Goal: Task Accomplishment & Management: Use online tool/utility

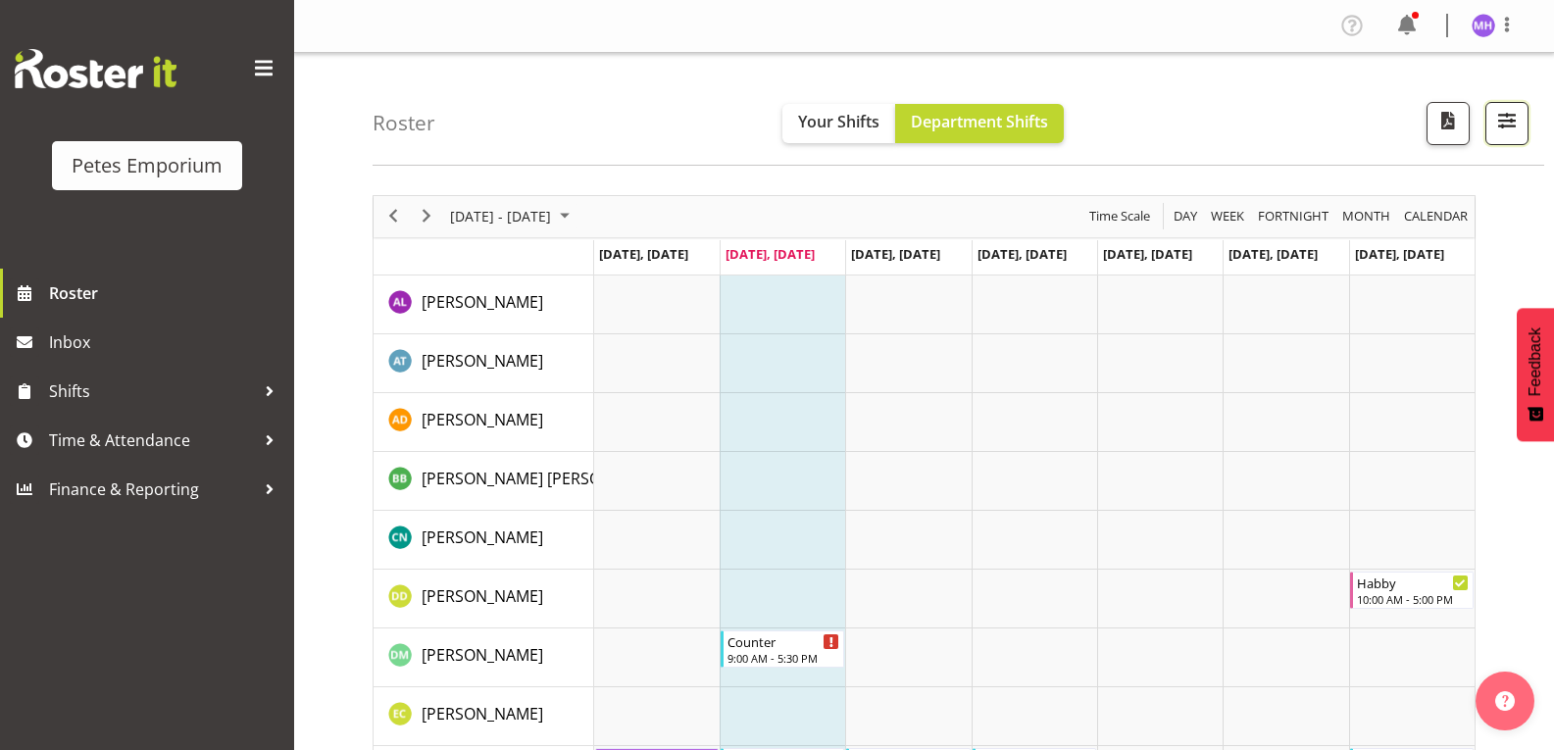
click at [1521, 129] on button "button" at bounding box center [1506, 123] width 43 height 43
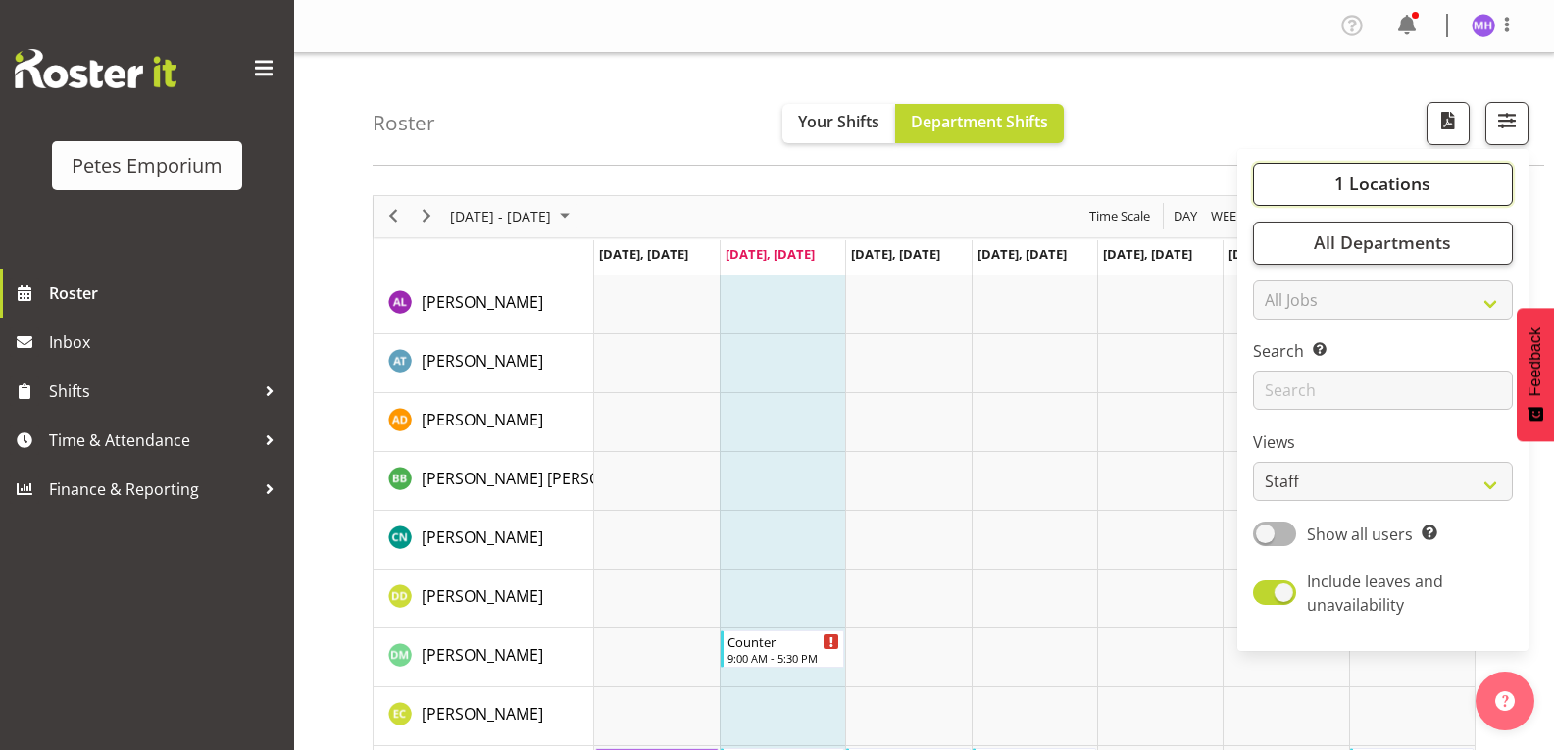
click at [1386, 177] on span "1 Locations" at bounding box center [1382, 184] width 96 height 24
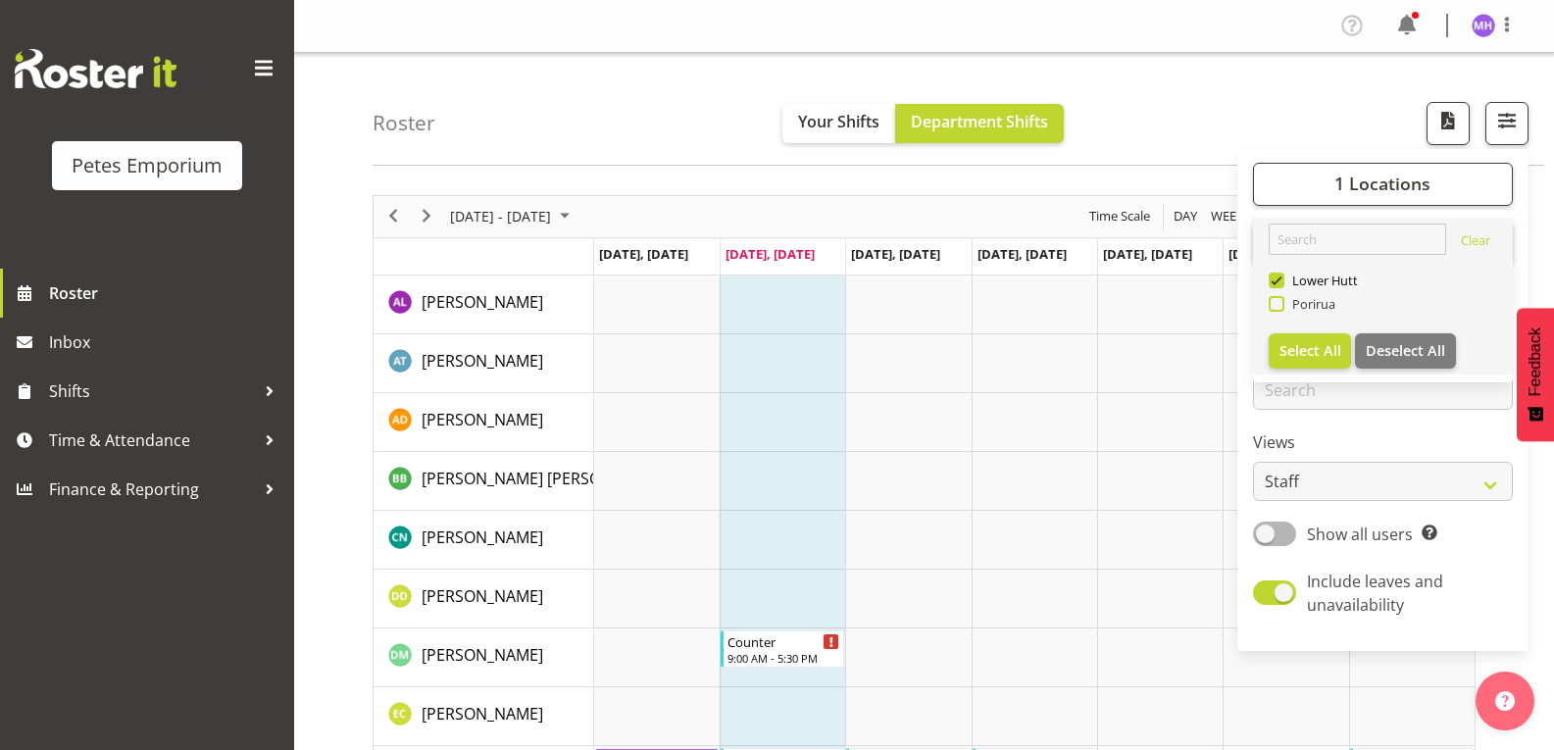
click at [1335, 304] on span "Porirua" at bounding box center [1310, 304] width 52 height 16
click at [1281, 304] on input "Porirua" at bounding box center [1275, 303] width 13 height 13
checkbox input "true"
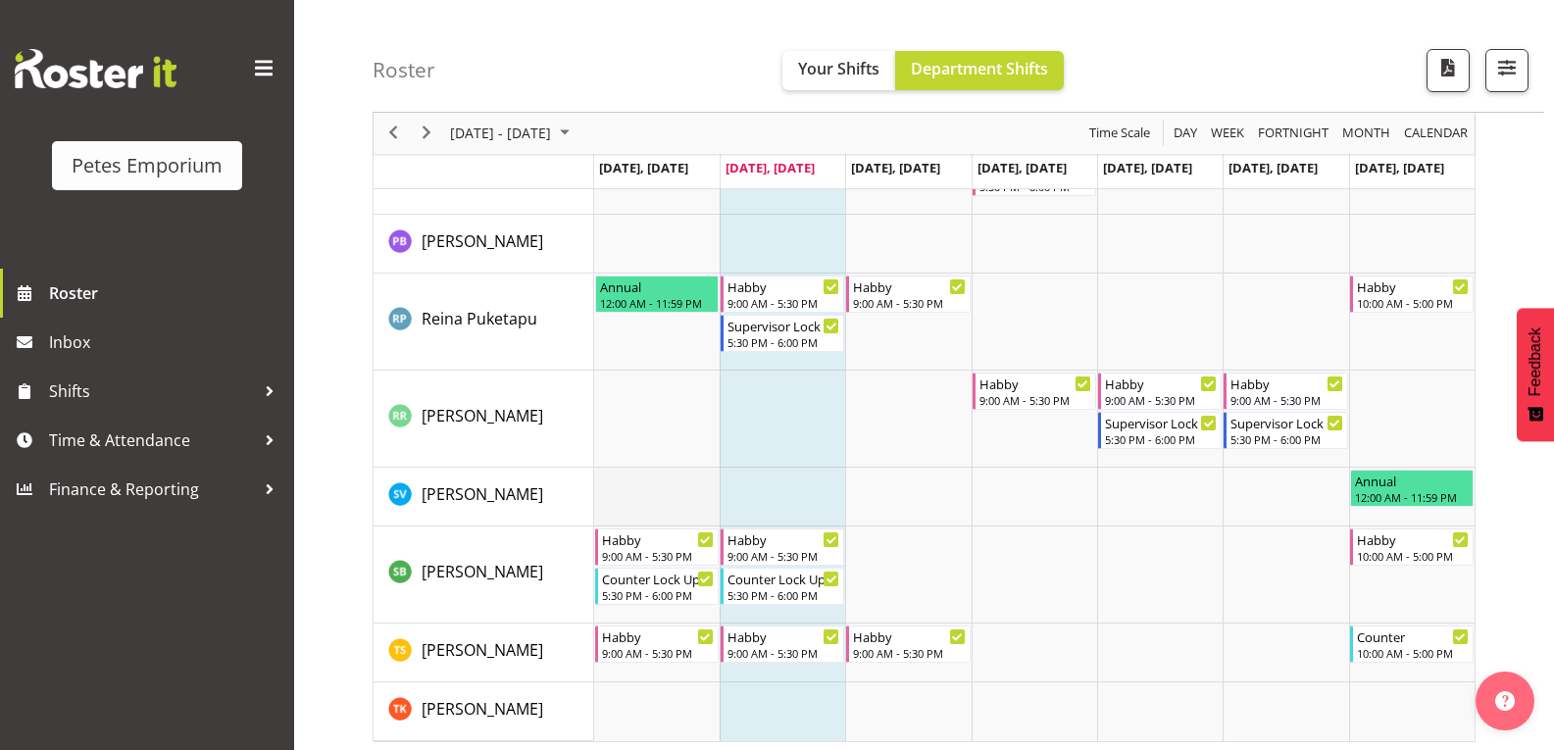
scroll to position [2091, 0]
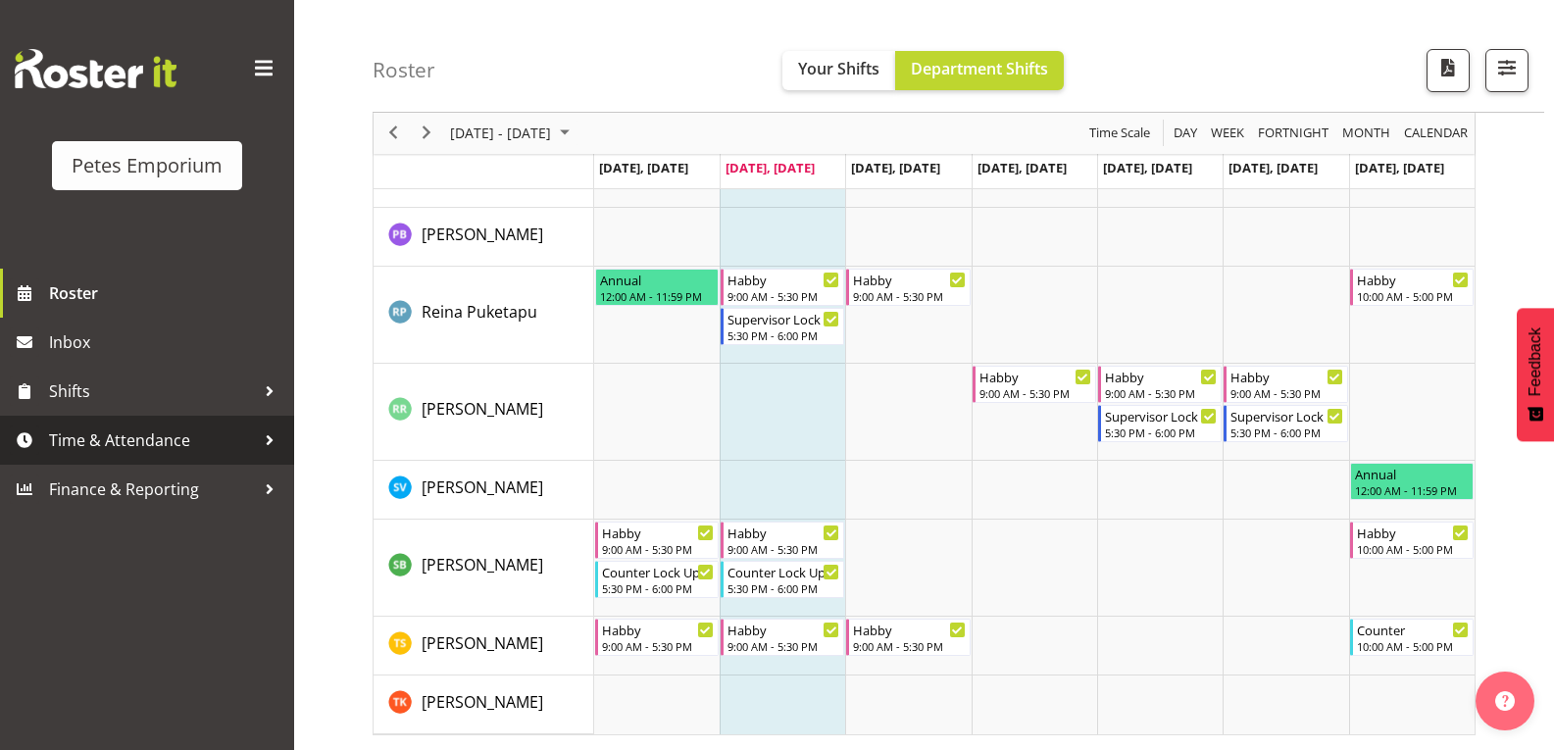
click at [110, 434] on span "Time & Attendance" at bounding box center [152, 440] width 206 height 29
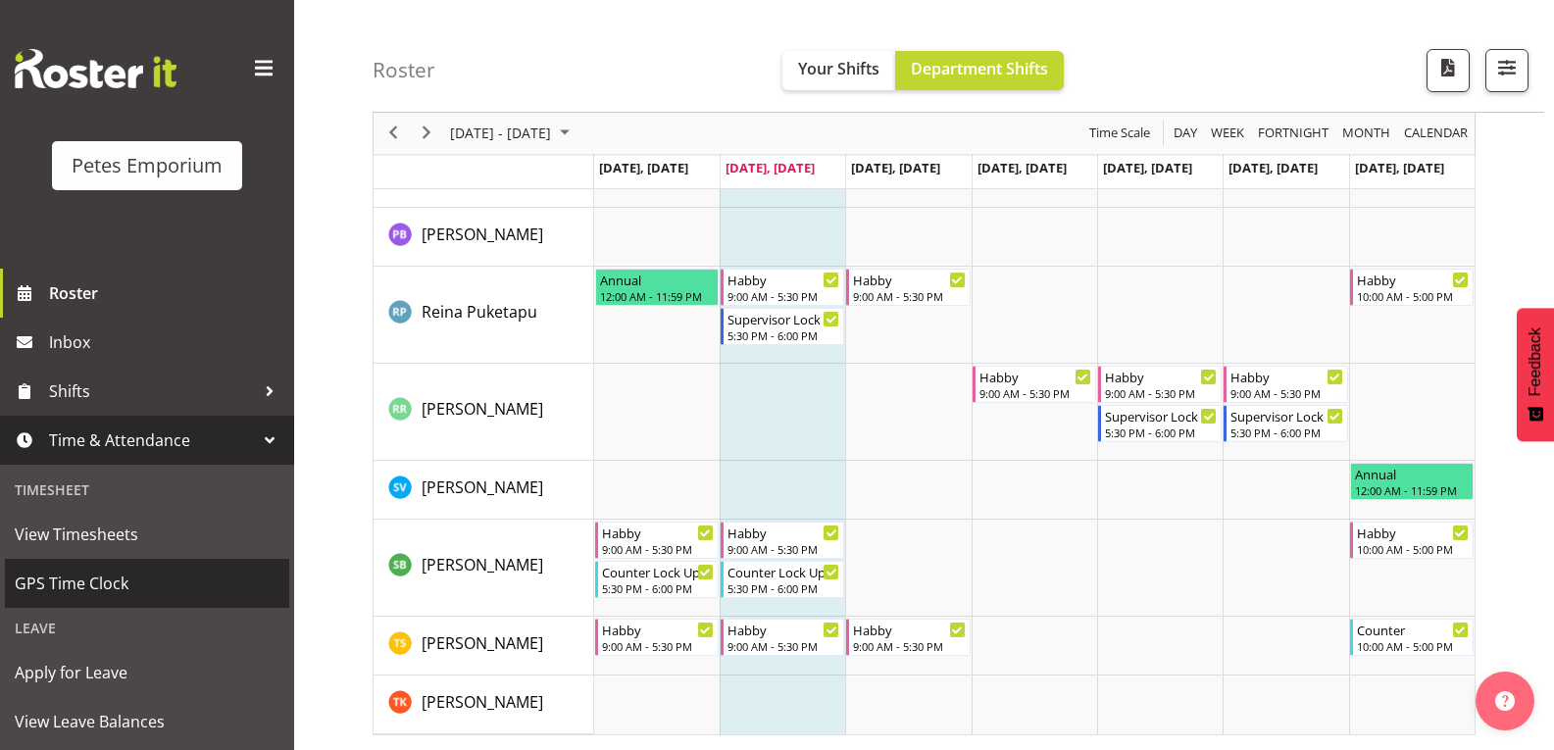
click at [136, 588] on span "GPS Time Clock" at bounding box center [147, 583] width 265 height 29
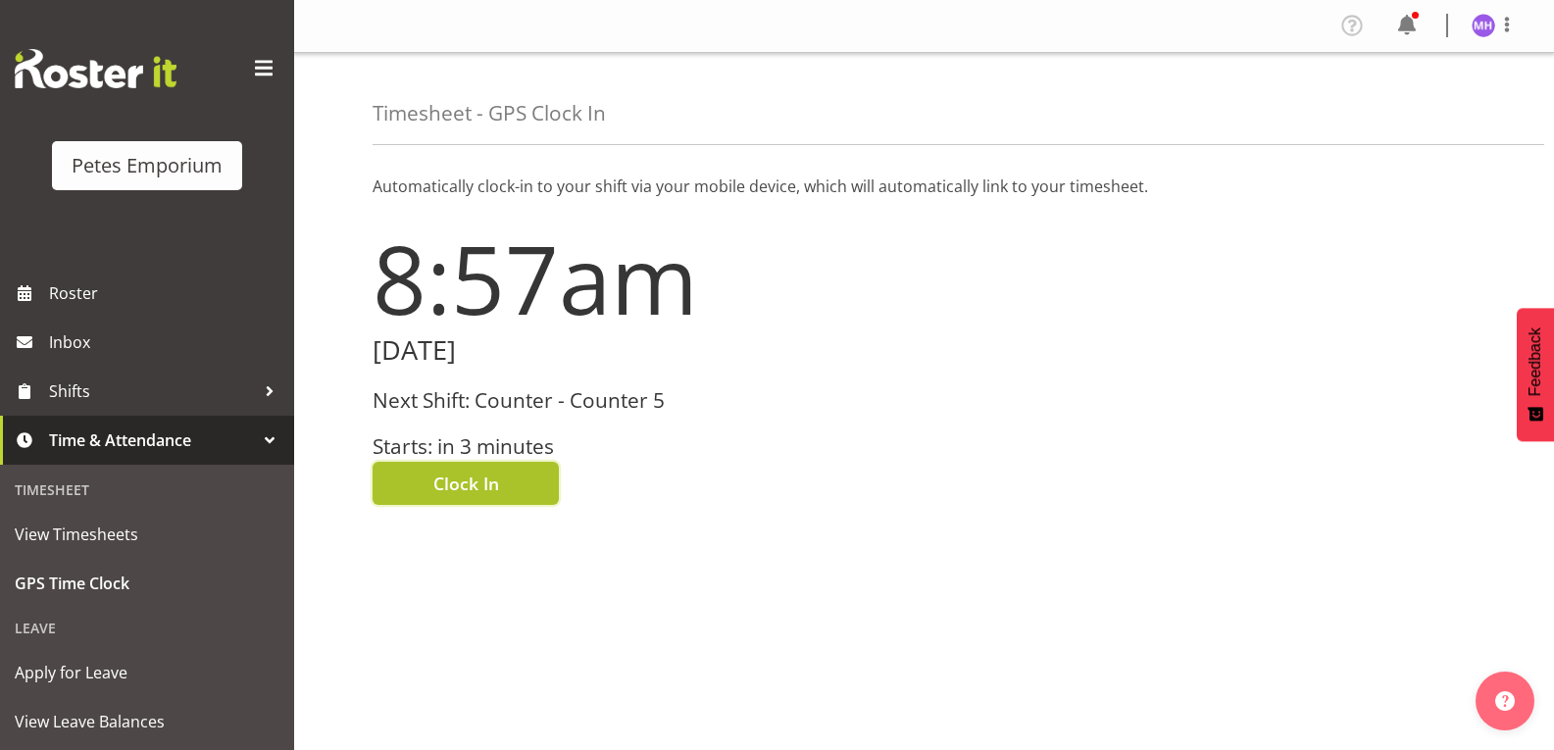
click at [536, 492] on button "Clock In" at bounding box center [466, 483] width 186 height 43
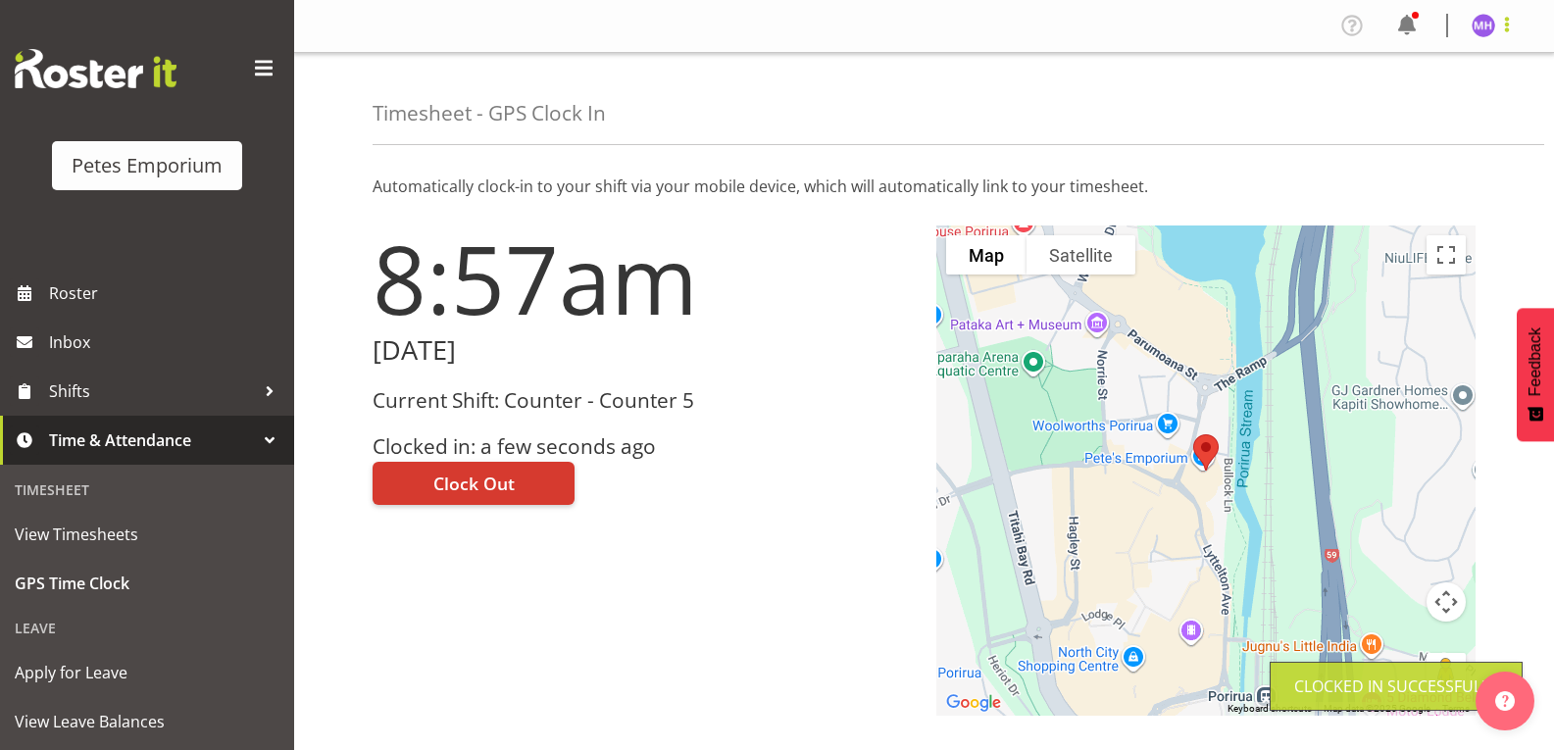
click at [1507, 22] on span at bounding box center [1507, 25] width 24 height 24
click at [1394, 104] on link "Log Out" at bounding box center [1425, 102] width 188 height 35
